Goal: Task Accomplishment & Management: Use online tool/utility

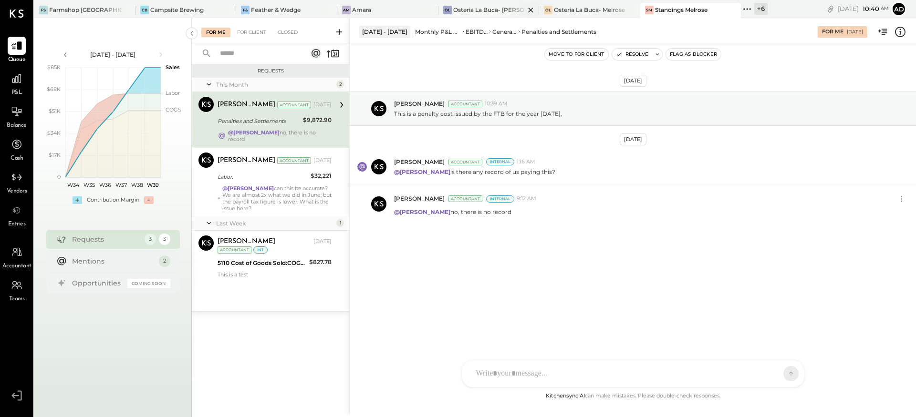
click at [475, 9] on div "Osteria La Buca- [PERSON_NAME][GEOGRAPHIC_DATA]" at bounding box center [489, 10] width 72 height 8
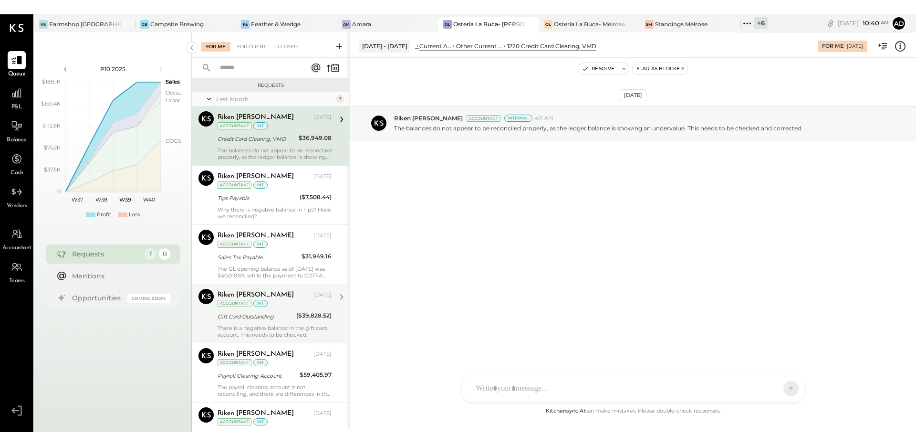
scroll to position [3, 0]
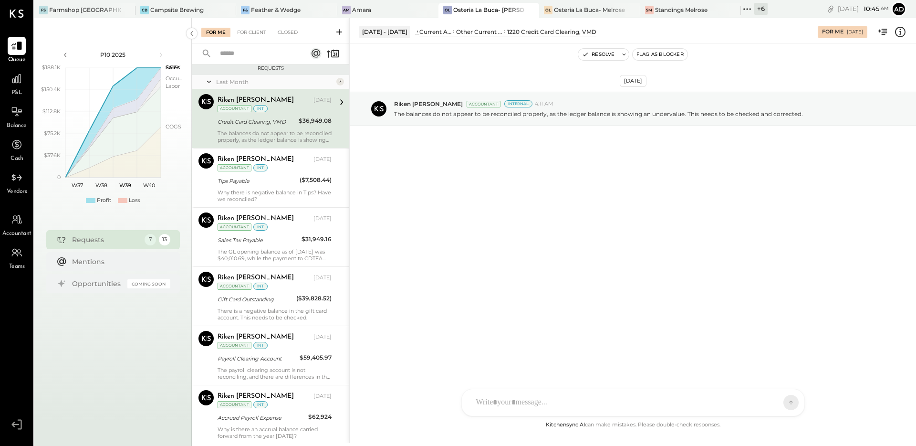
drag, startPoint x: 691, startPoint y: 199, endPoint x: 686, endPoint y: 192, distance: 8.9
click at [689, 200] on div "[DATE] [PERSON_NAME] Accountant Internal 4:11 AM The balances do not appear to …" at bounding box center [633, 231] width 566 height 376
click at [616, 55] on button "Resolve" at bounding box center [598, 54] width 40 height 11
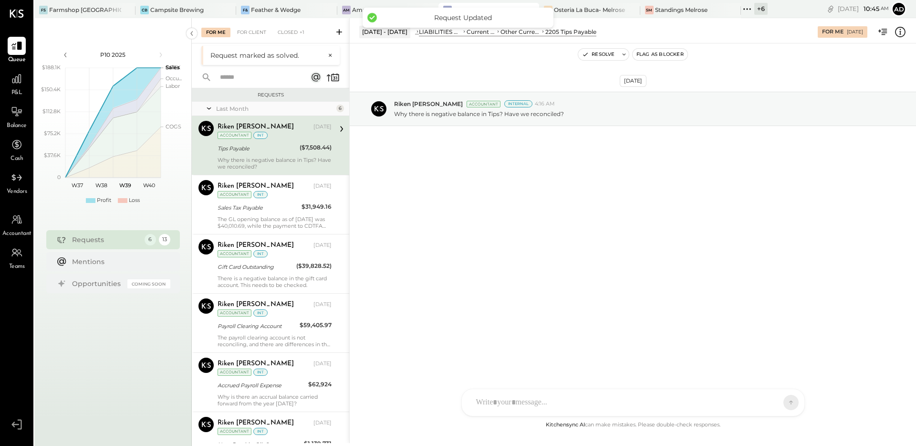
click at [574, 184] on div "[DATE] Riken [PERSON_NAME] Accountant Internal 4:16 AM Why there is negative ba…" at bounding box center [633, 132] width 566 height 130
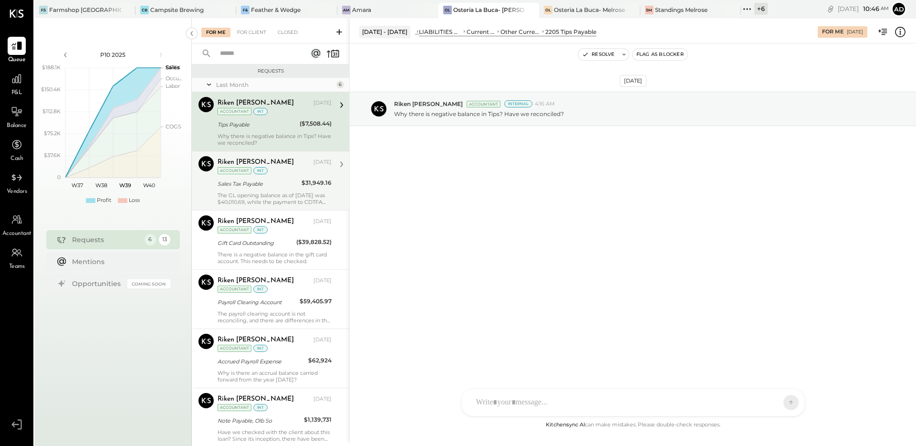
click at [277, 188] on div "Sales Tax Payable" at bounding box center [258, 183] width 81 height 11
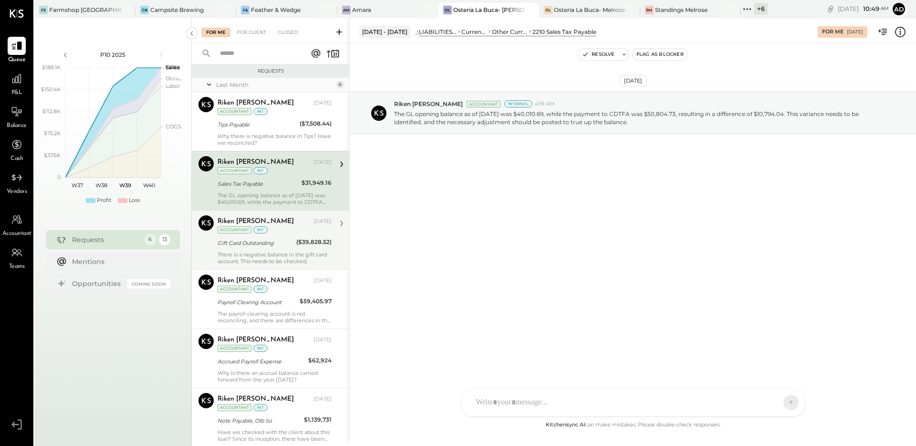
click at [276, 255] on div "There is a negative balance in the gift card account. This needs to be checked." at bounding box center [275, 257] width 114 height 13
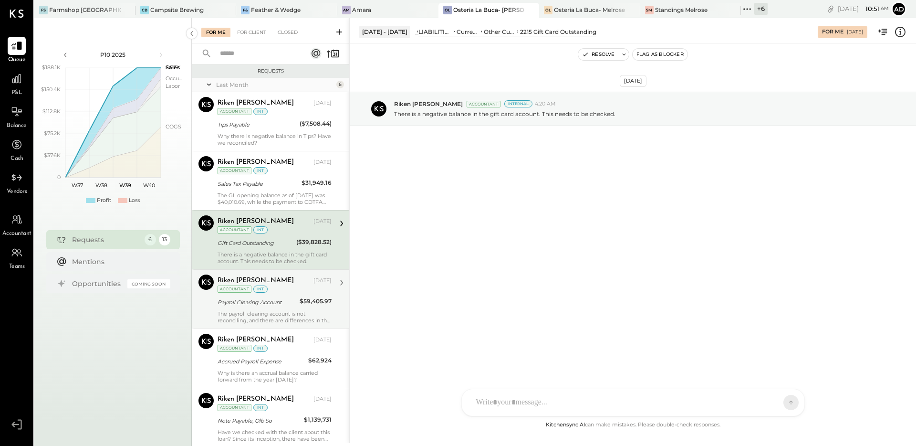
click at [264, 305] on div "Payroll Clearing Account" at bounding box center [257, 302] width 79 height 10
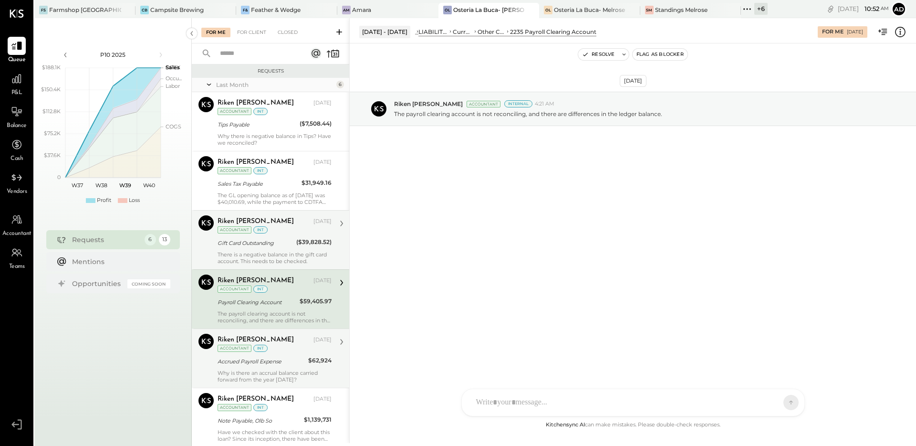
click at [237, 364] on div "Accrued Payroll Expense" at bounding box center [262, 361] width 88 height 10
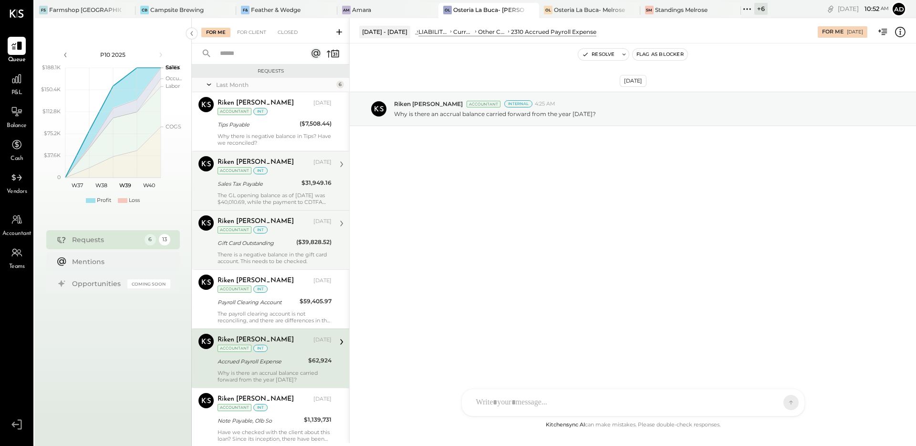
scroll to position [31, 0]
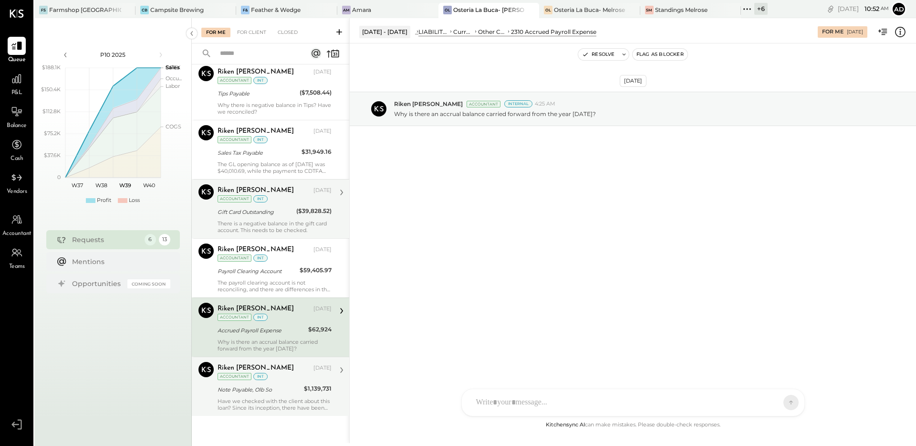
click at [258, 395] on div "[PERSON_NAME] [DATE] Accountant int Note Payable, Olb So $1,139,731 Have we che…" at bounding box center [275, 386] width 114 height 49
